Goal: Find specific page/section: Find specific page/section

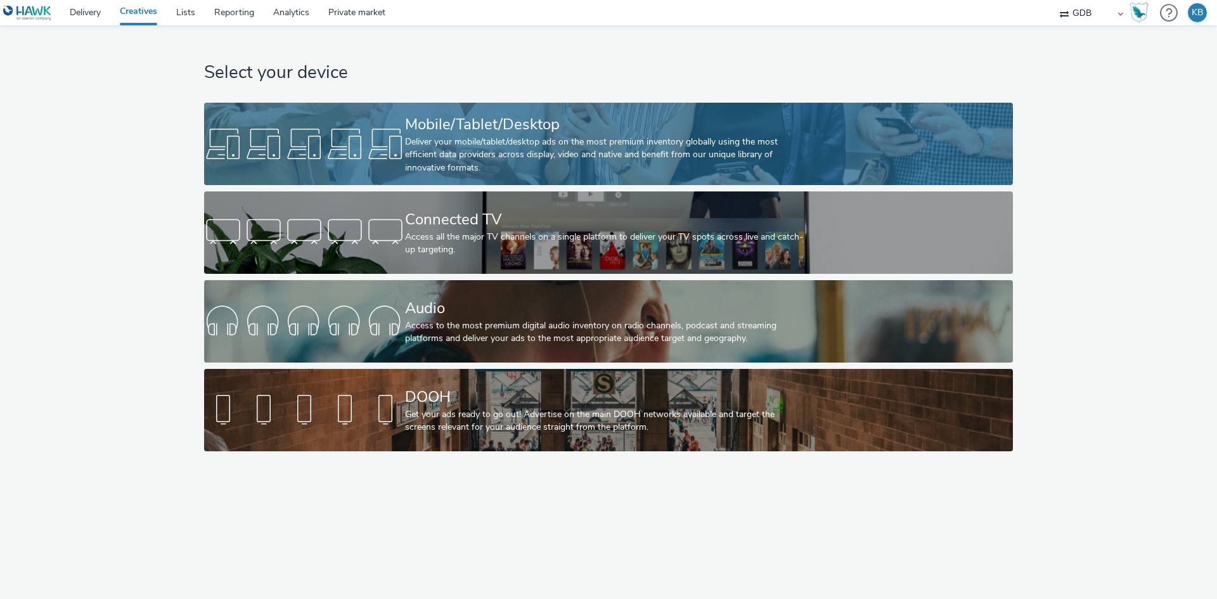
click at [378, 145] on div at bounding box center [304, 144] width 201 height 41
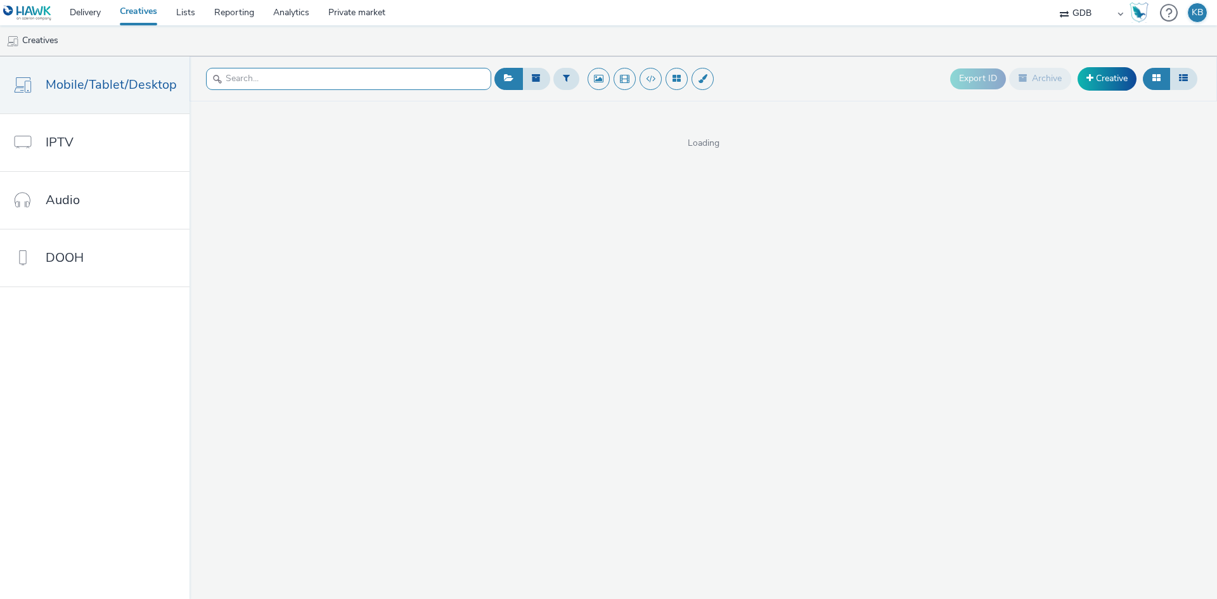
click at [284, 79] on input "text" at bounding box center [348, 79] width 285 height 22
paste input "300x600_Justos_Institucional_JUN25_Versao1"
type input "300x600_Justos_Institucional_JUN25_Versao1"
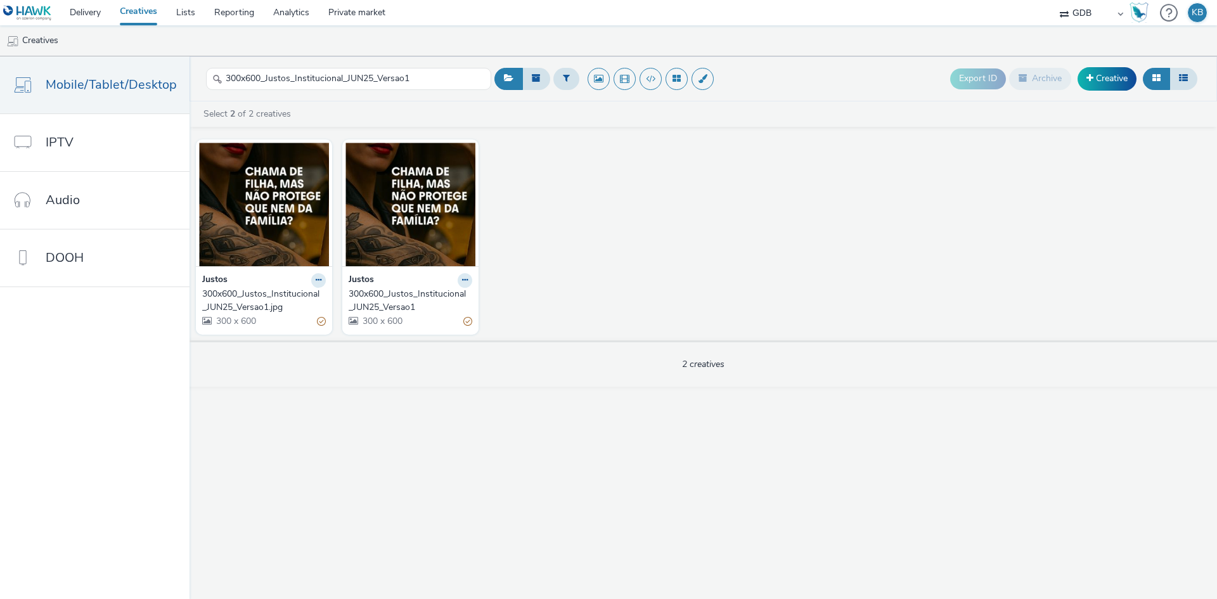
click at [437, 307] on div "300x600_Justos_Institucional_JUN25_Versao1" at bounding box center [408, 301] width 119 height 26
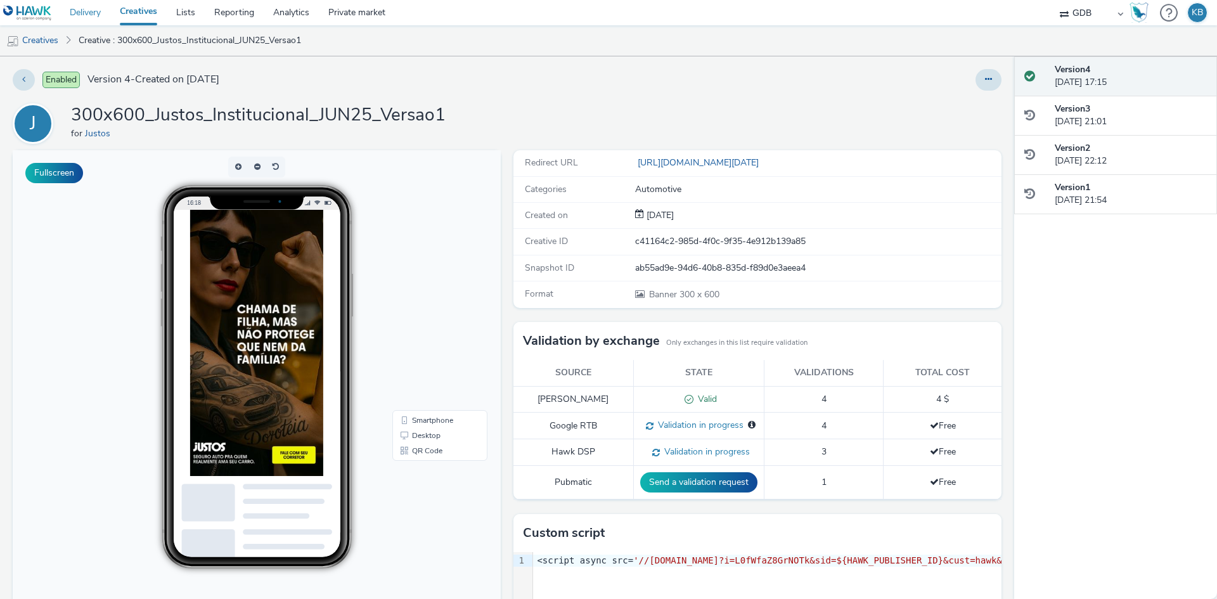
click at [98, 13] on link "Delivery" at bounding box center [85, 12] width 50 height 25
